Goal: Information Seeking & Learning: Learn about a topic

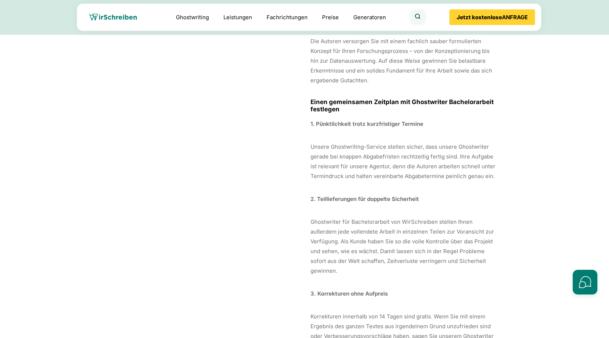
scroll to position [4546, 0]
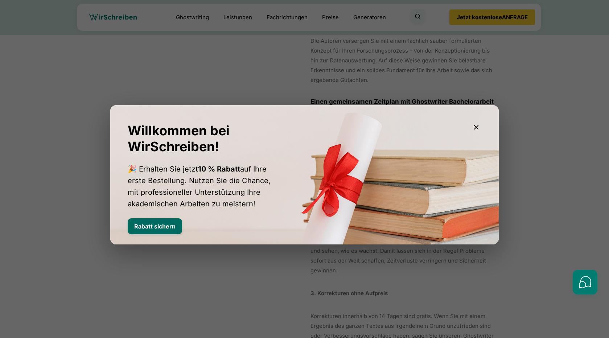
click at [172, 228] on button "Rabatt sichern" at bounding box center [155, 227] width 54 height 16
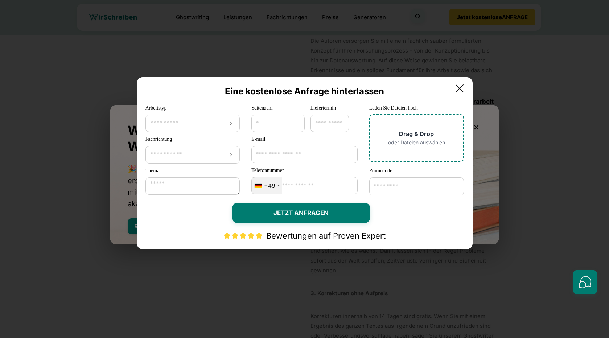
click at [463, 87] on icon at bounding box center [460, 88] width 15 height 15
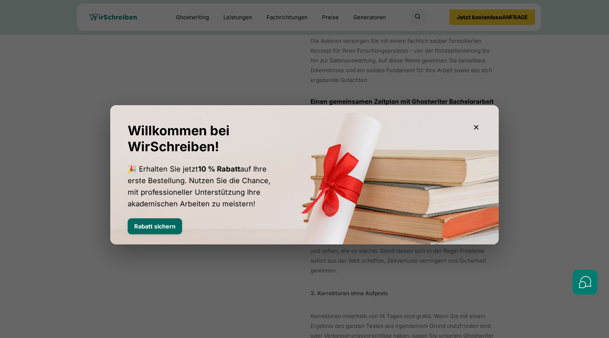
click at [173, 223] on button "Rabatt sichern" at bounding box center [155, 227] width 54 height 16
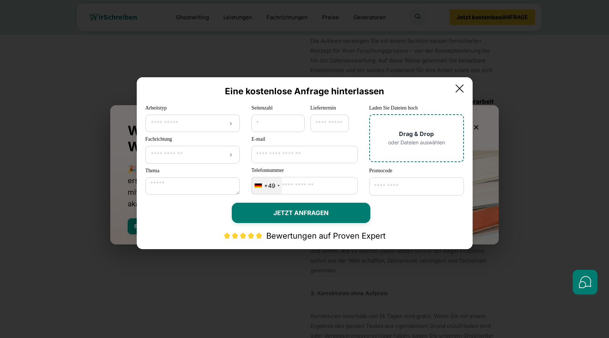
click at [467, 83] on icon at bounding box center [460, 88] width 15 height 15
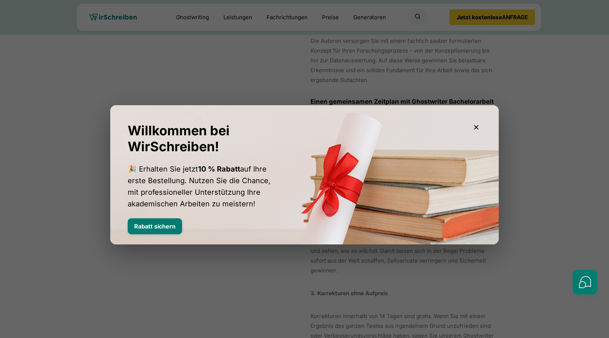
click at [477, 125] on icon "button" at bounding box center [476, 127] width 9 height 9
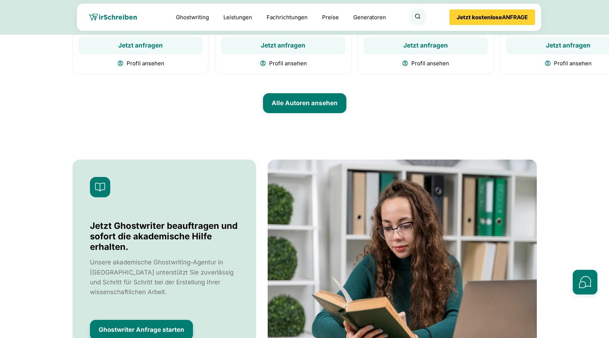
scroll to position [2887, 0]
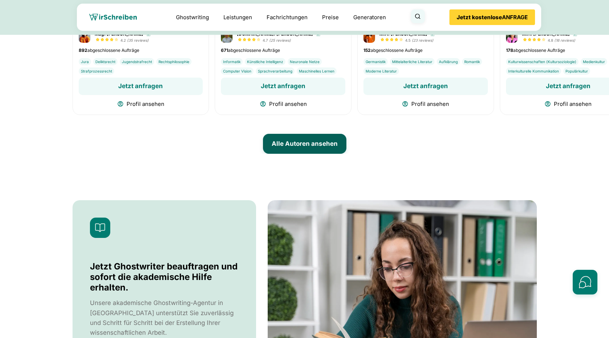
click at [327, 152] on button "Alle Autoren ansehen" at bounding box center [304, 144] width 83 height 20
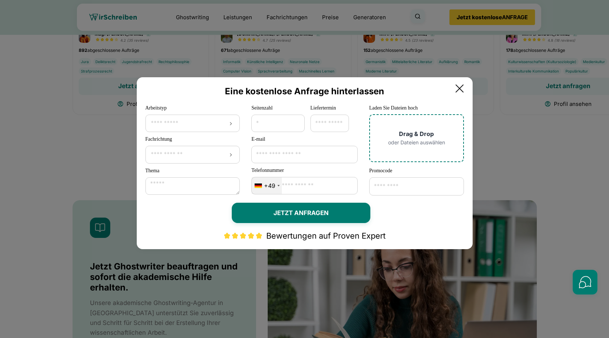
click at [465, 91] on icon at bounding box center [460, 88] width 15 height 15
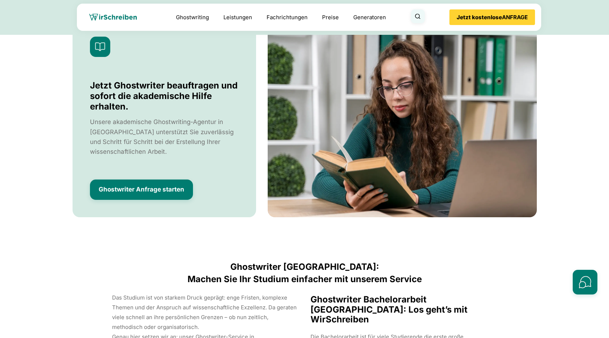
scroll to position [3115, 0]
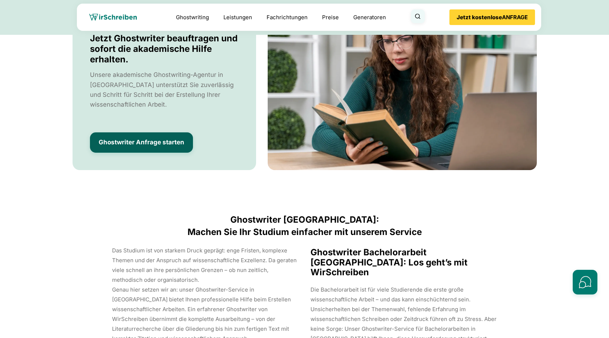
click at [186, 147] on button "Ghostwriter Anfrage starten" at bounding box center [141, 142] width 103 height 20
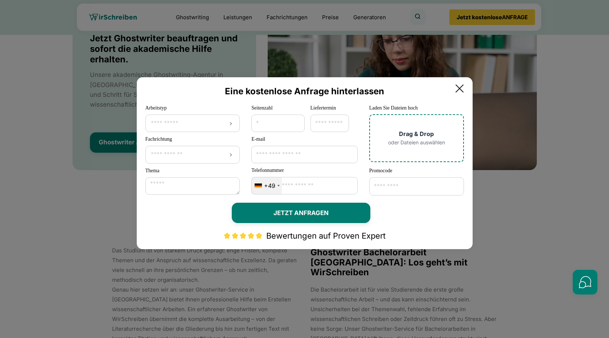
click at [466, 88] on icon at bounding box center [460, 88] width 15 height 15
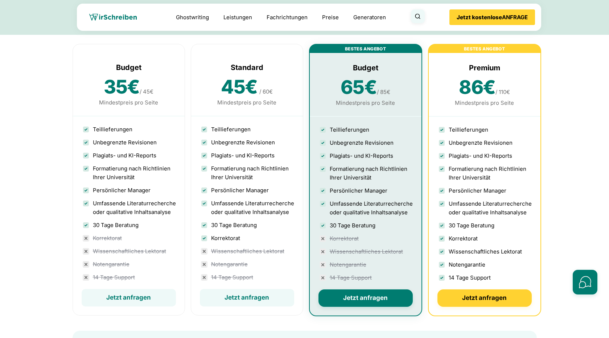
scroll to position [2140, 0]
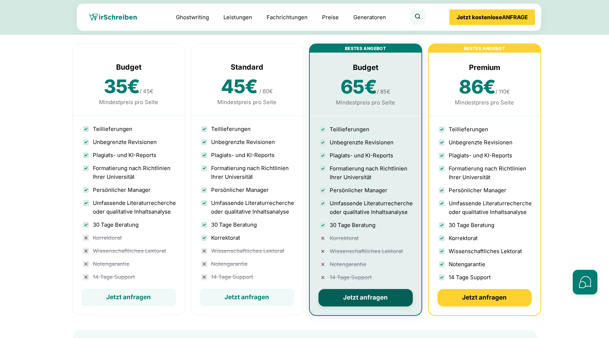
click at [360, 307] on button "Jetzt anfragen" at bounding box center [366, 297] width 94 height 17
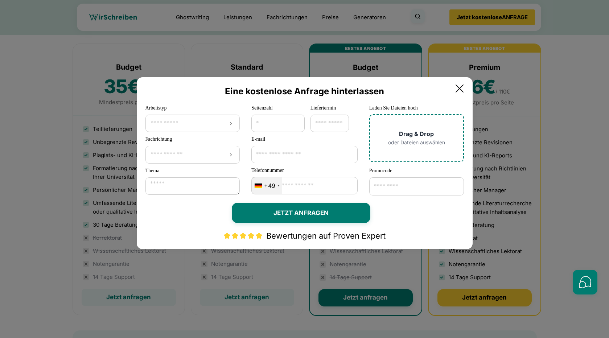
click at [464, 90] on icon at bounding box center [460, 88] width 15 height 15
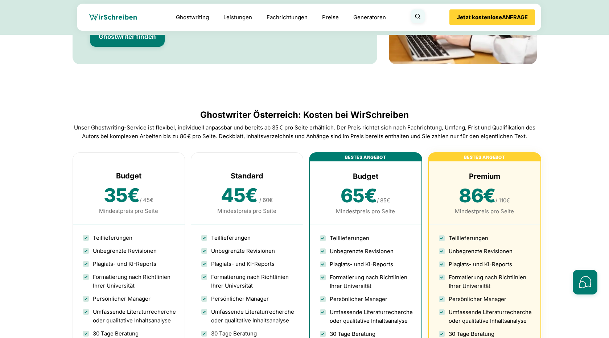
scroll to position [1979, 0]
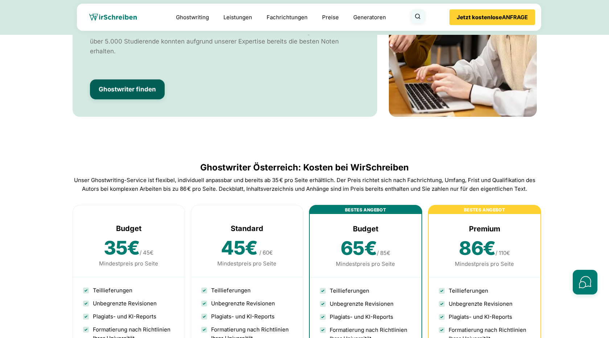
click at [145, 98] on button "Ghostwriter finden" at bounding box center [127, 89] width 75 height 20
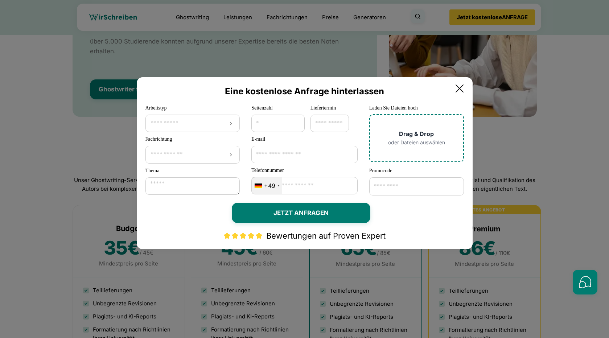
click at [279, 119] on input "Seitenzahl" at bounding box center [278, 123] width 53 height 17
click at [200, 121] on input "Arbeitstyp" at bounding box center [192, 123] width 85 height 7
click at [219, 104] on div "**********" at bounding box center [193, 118] width 95 height 28
click at [209, 157] on input "Fachrichtung" at bounding box center [192, 154] width 85 height 7
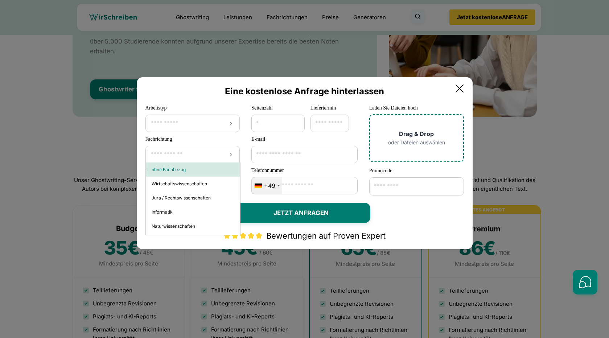
click at [204, 93] on h2 "Eine kostenlose Anfrage hinterlassen" at bounding box center [305, 91] width 319 height 11
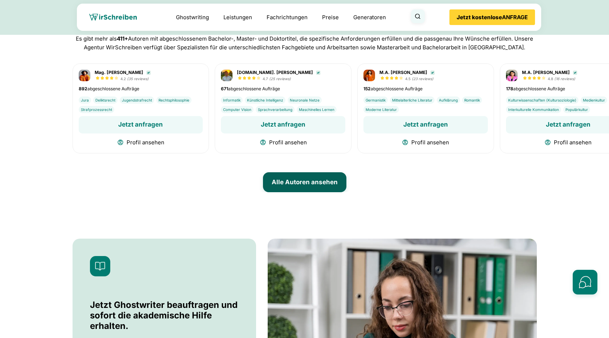
scroll to position [2848, 0]
click at [288, 147] on button "Profil ansehen" at bounding box center [283, 142] width 124 height 9
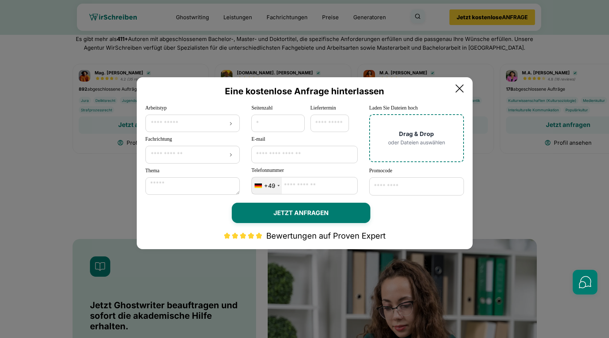
click at [464, 90] on icon at bounding box center [459, 88] width 7 height 7
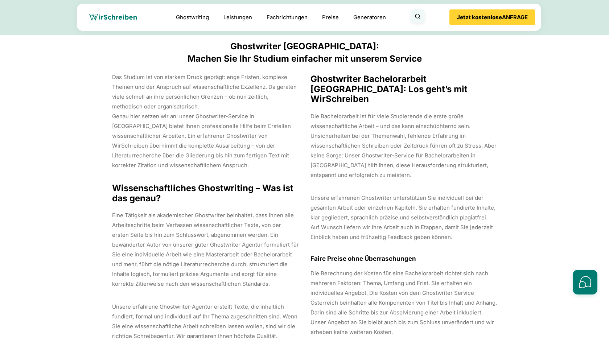
scroll to position [58, 0]
click at [339, 18] on link "Preise" at bounding box center [330, 17] width 17 height 7
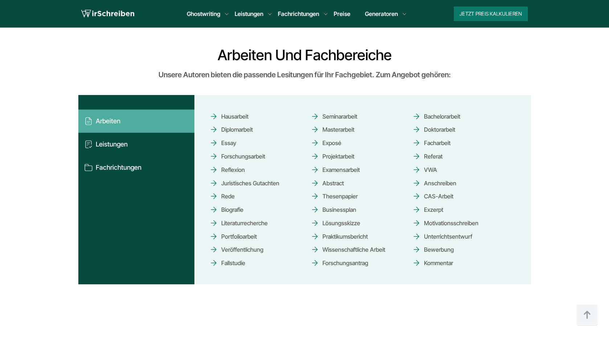
scroll to position [4204, 0]
